Goal: Contribute content: Add original content to the website for others to see

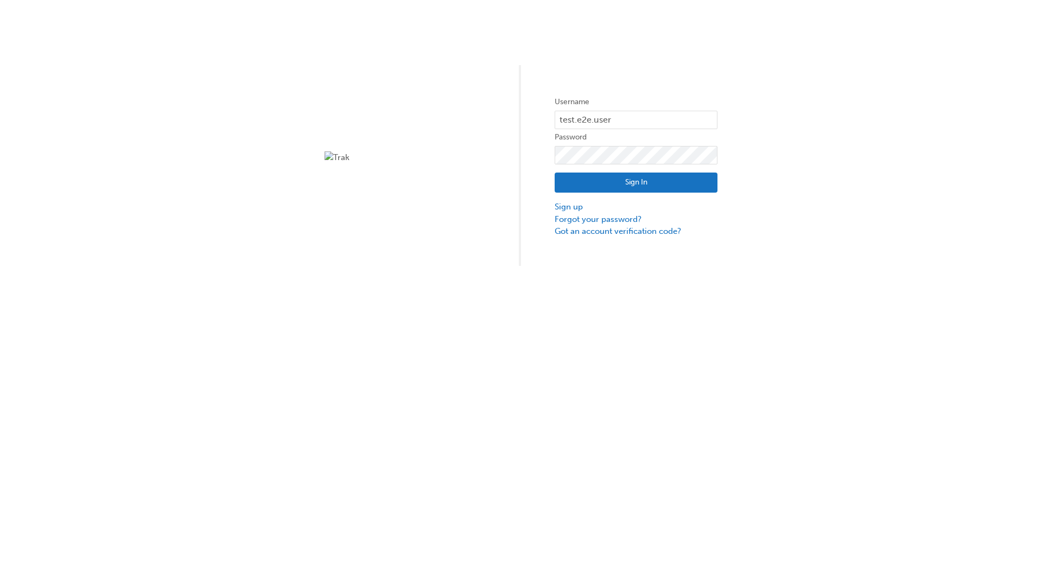
type input "test.e2e.user31"
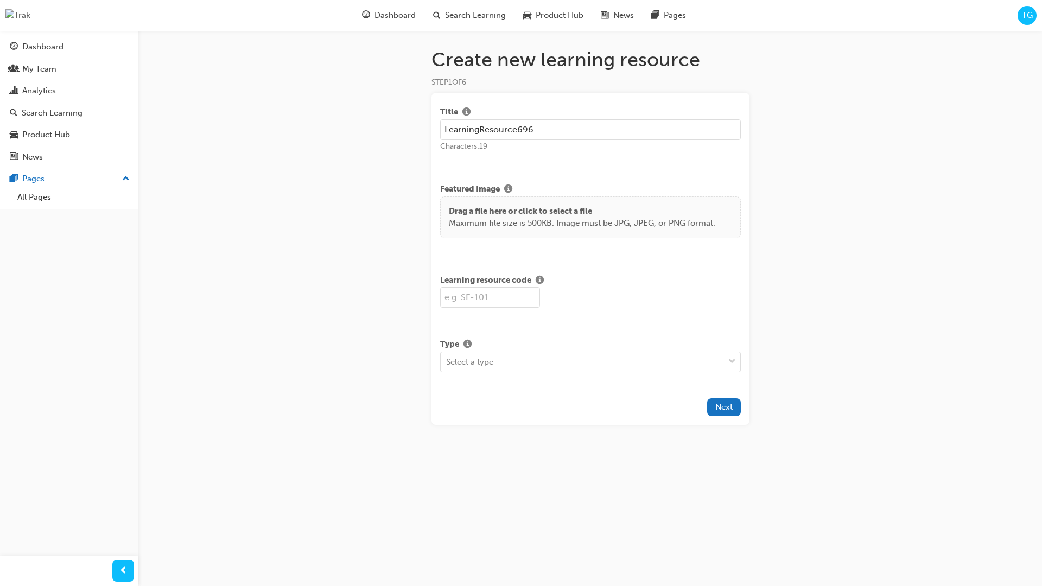
type input "LearningResource696"
type input "LR696"
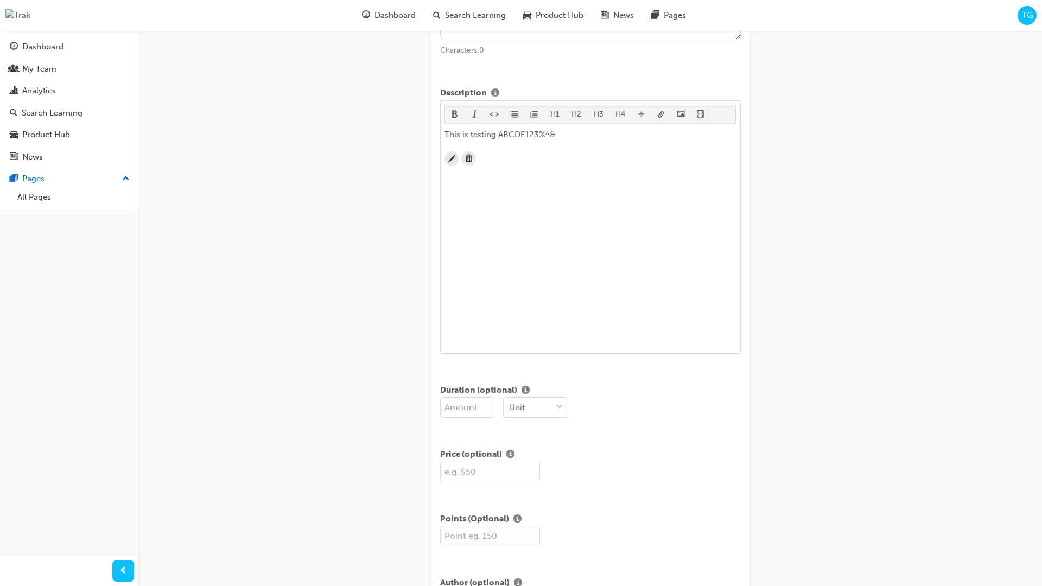
scroll to position [263, 0]
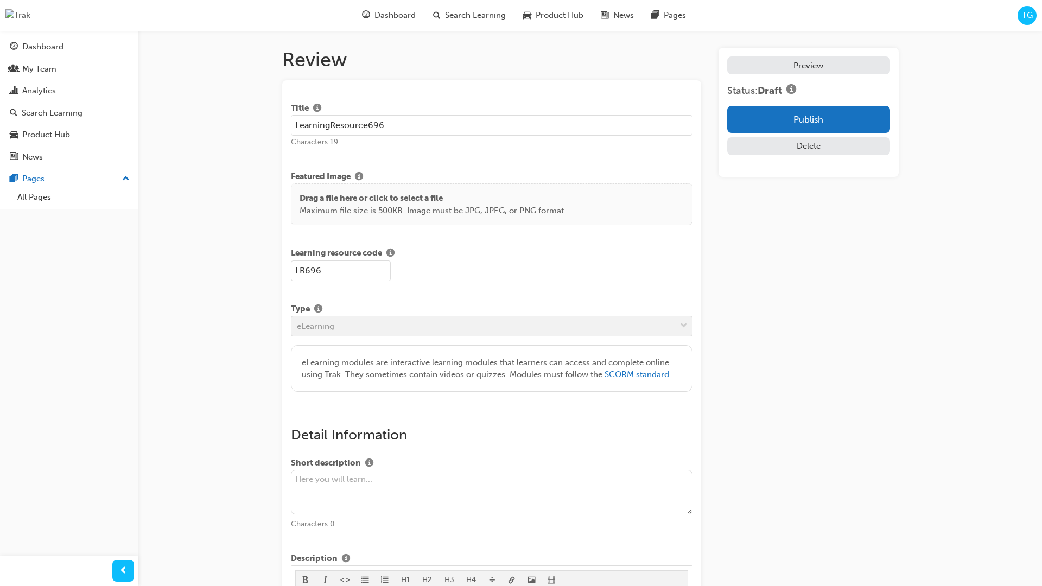
scroll to position [207, 0]
